Goal: Transaction & Acquisition: Purchase product/service

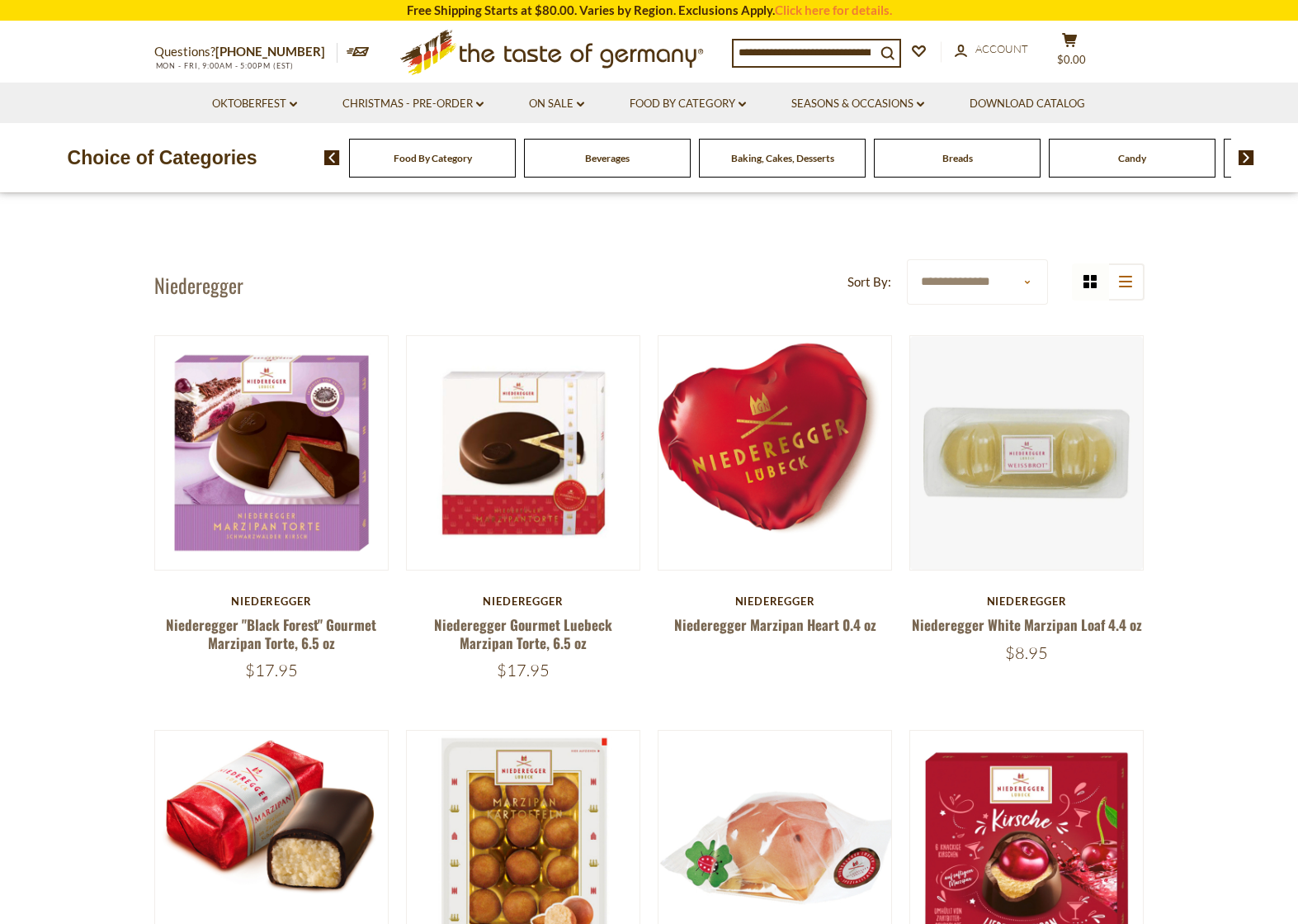
click at [794, 45] on input at bounding box center [805, 51] width 142 height 23
type input "******"
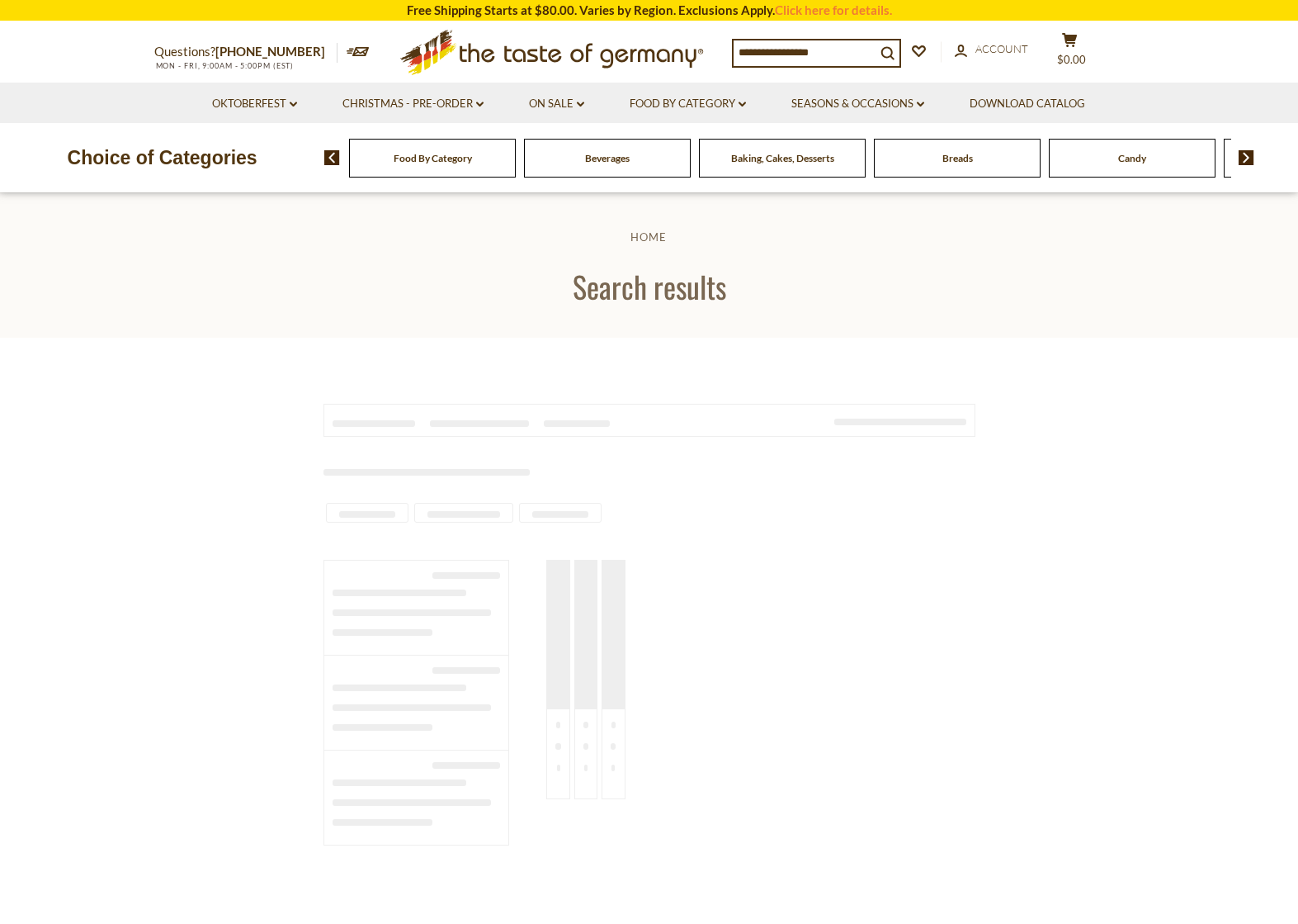
type input "******"
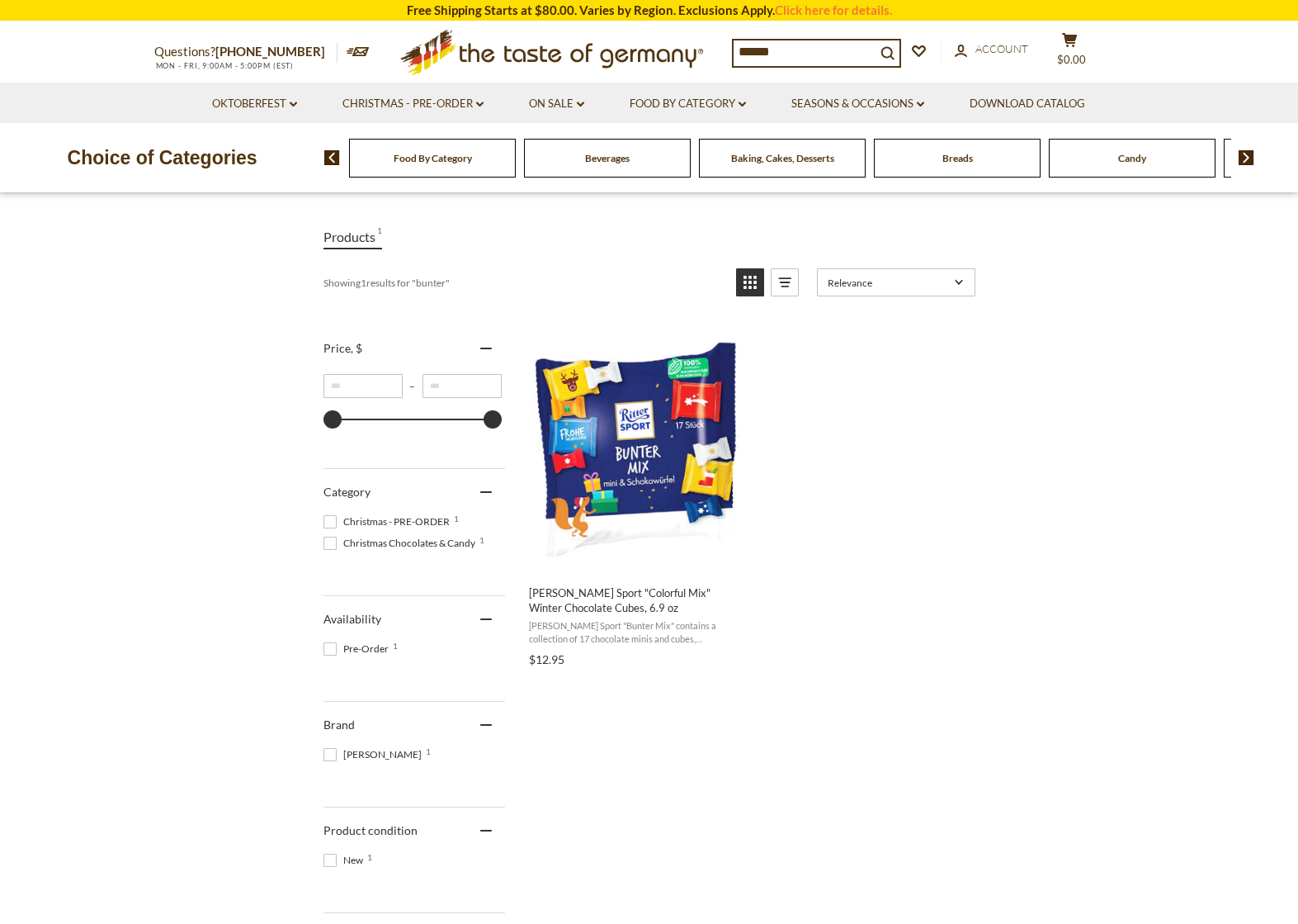
scroll to position [247, 0]
